Goal: Task Accomplishment & Management: Use online tool/utility

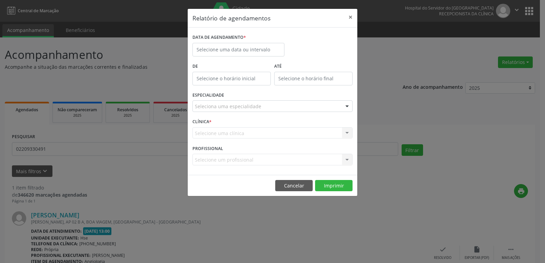
select select "7"
click at [230, 50] on body "Central de Marcação Hospital do Servidor do [GEOGRAPHIC_DATA] Recepcionista da …" at bounding box center [272, 131] width 545 height 263
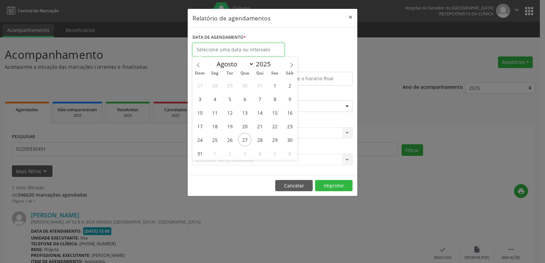
click at [221, 50] on input "text" at bounding box center [238, 50] width 92 height 14
click at [262, 139] on span "28" at bounding box center [259, 139] width 13 height 13
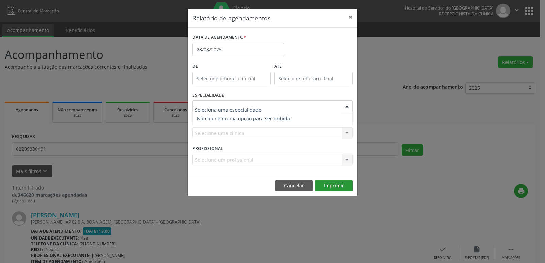
click at [182, 203] on div "Relatório de agendamentos × DATA DE AGENDAMENTO * 28/08/2025 De ATÉ ESPECIALIDA…" at bounding box center [272, 131] width 545 height 263
click at [266, 228] on div "Relatório de agendamentos × DATA DE AGENDAMENTO * 28/08/2025 De ATÉ ESPECIALIDA…" at bounding box center [272, 131] width 545 height 263
click at [288, 215] on div "Relatório de agendamentos × DATA DE AGENDAMENTO * 28/08/2025 De ATÉ ESPECIALIDA…" at bounding box center [272, 131] width 545 height 263
click at [288, 213] on div "Relatório de agendamentos × DATA DE AGENDAMENTO * 28/08/2025 De ATÉ ESPECIALIDA…" at bounding box center [272, 131] width 545 height 263
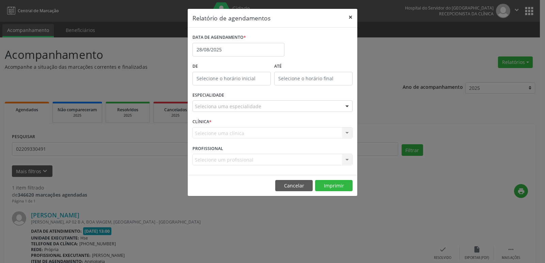
click at [350, 16] on button "×" at bounding box center [350, 17] width 14 height 17
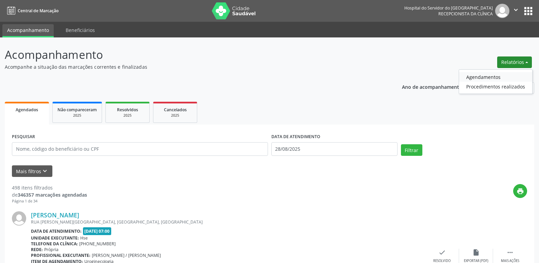
click at [491, 78] on link "Agendamentos" at bounding box center [495, 77] width 73 height 10
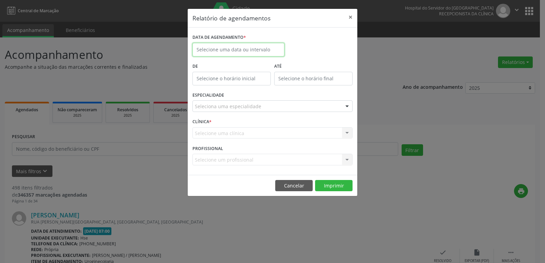
click at [224, 49] on input "text" at bounding box center [238, 50] width 92 height 14
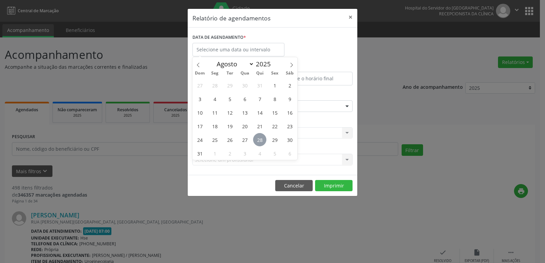
click at [258, 142] on span "28" at bounding box center [259, 139] width 13 height 13
type input "28/08/2025"
click at [258, 142] on span "28" at bounding box center [259, 139] width 13 height 13
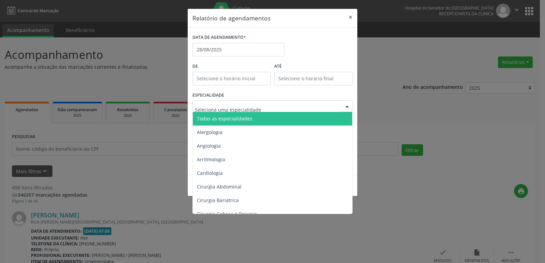
click at [242, 115] on span "Todas as especialidades" at bounding box center [224, 118] width 55 height 6
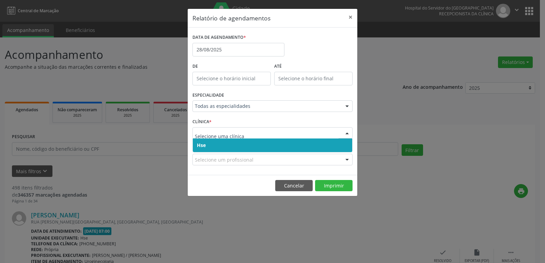
click at [228, 145] on span "Hse" at bounding box center [272, 146] width 159 height 14
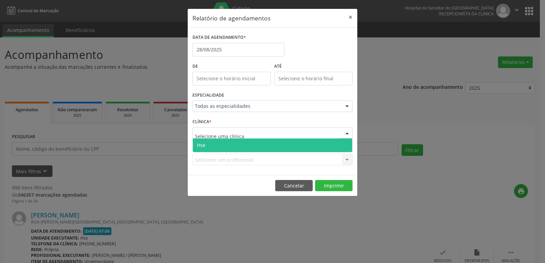
click at [232, 145] on span "Hse" at bounding box center [272, 146] width 159 height 14
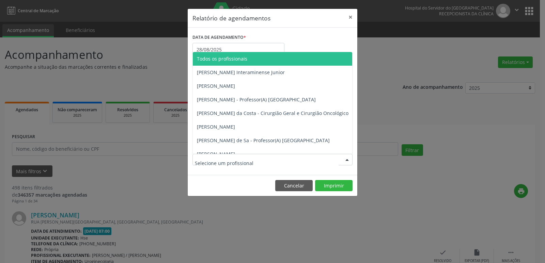
click at [227, 164] on input "text" at bounding box center [267, 163] width 144 height 14
click at [223, 60] on span "Todos os profissionais" at bounding box center [222, 58] width 50 height 6
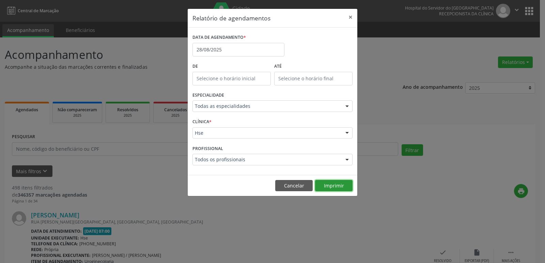
click at [335, 183] on button "Imprimir" at bounding box center [333, 186] width 37 height 12
click at [225, 47] on input "28/08/2025" at bounding box center [238, 50] width 92 height 14
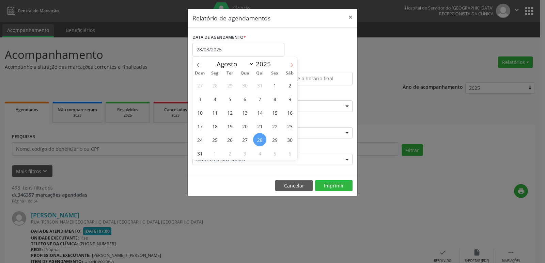
click at [292, 64] on icon at bounding box center [291, 65] width 2 height 4
select select "8"
click at [262, 99] on span "11" at bounding box center [259, 98] width 13 height 13
type input "[DATE]"
click at [262, 99] on span "11" at bounding box center [259, 98] width 13 height 13
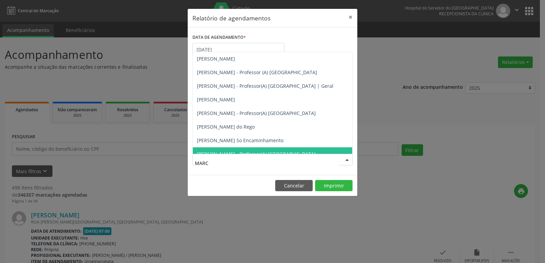
type input "MARCE"
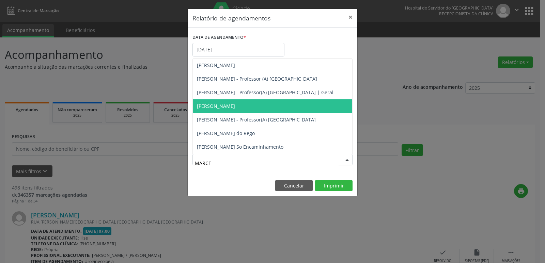
click at [260, 110] on span "[PERSON_NAME]" at bounding box center [272, 106] width 159 height 14
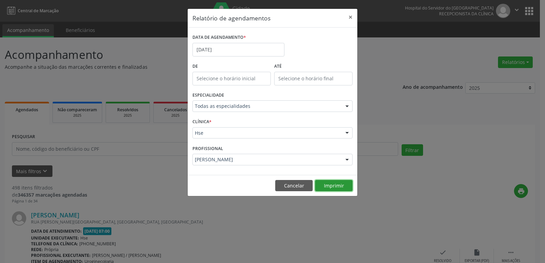
click at [332, 190] on button "Imprimir" at bounding box center [333, 186] width 37 height 12
